Goal: Information Seeking & Learning: Learn about a topic

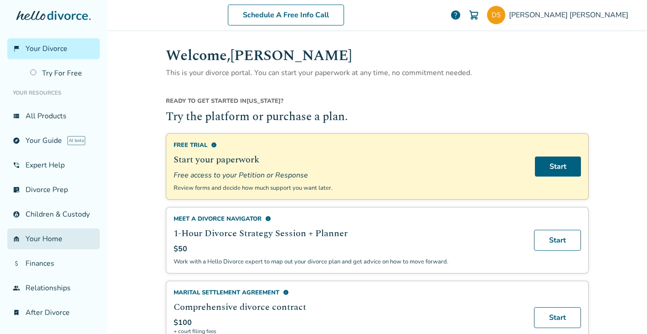
click at [47, 231] on link "garage_home Your Home" at bounding box center [53, 239] width 92 height 21
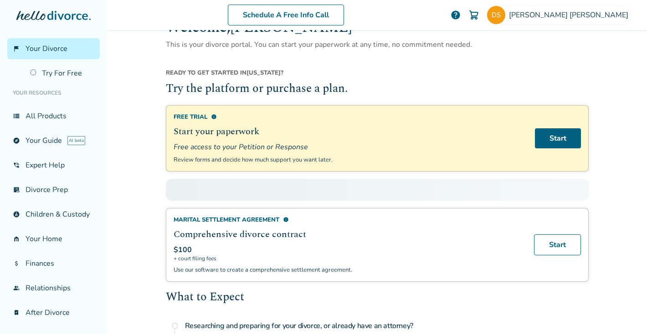
scroll to position [40, 0]
